Goal: Check status: Check status

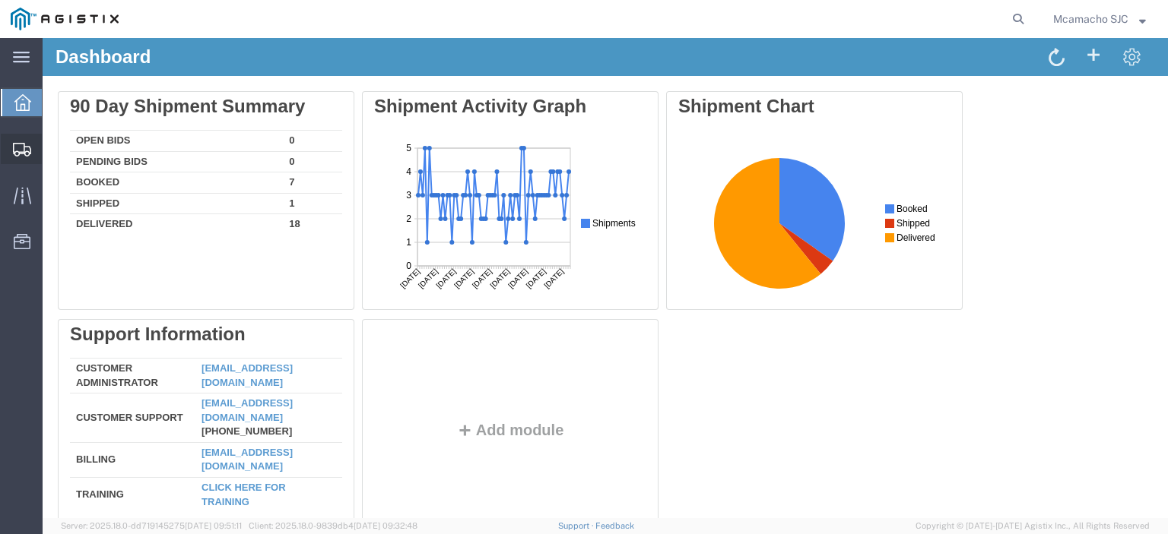
click at [52, 142] on span "Shipments" at bounding box center [47, 149] width 11 height 30
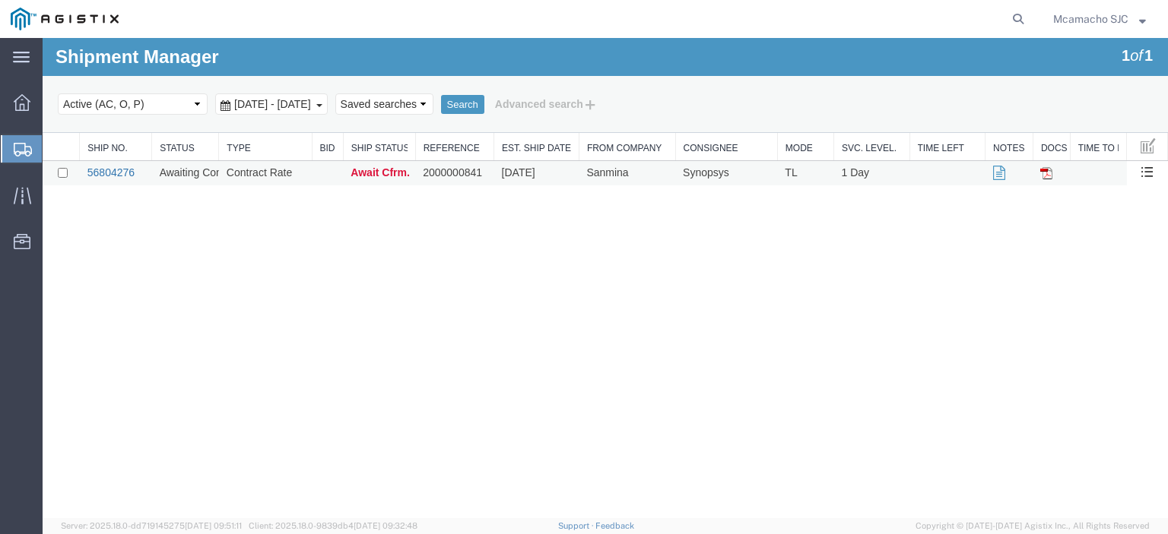
click at [122, 176] on link "56804276" at bounding box center [110, 172] width 47 height 12
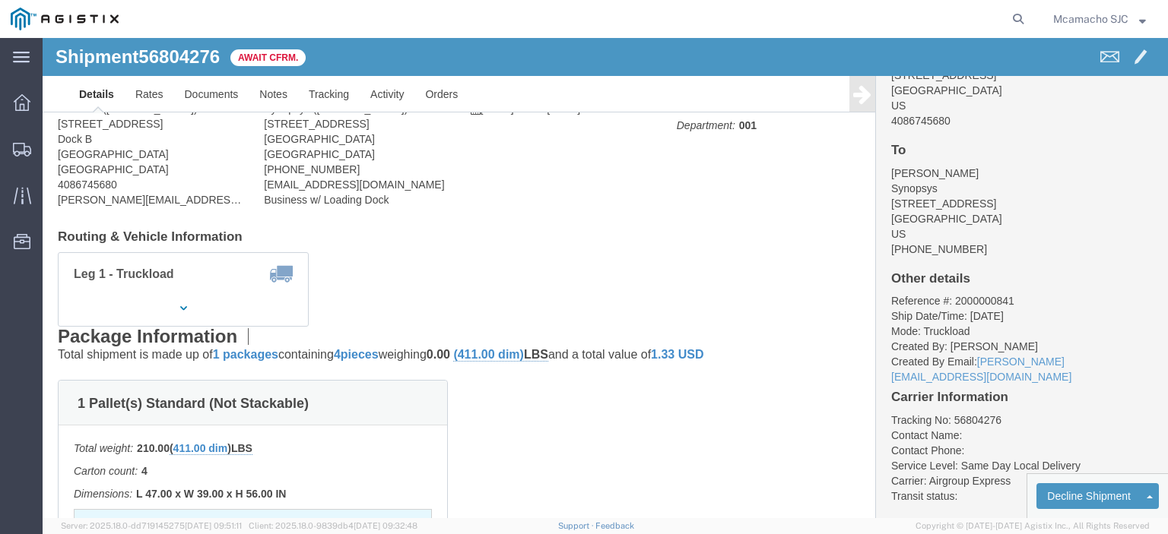
scroll to position [152, 0]
